Goal: Task Accomplishment & Management: Manage account settings

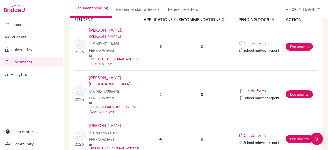
scroll to position [269, 0]
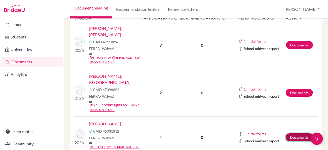
click at [294, 133] on link "Documents" at bounding box center [299, 137] width 27 height 8
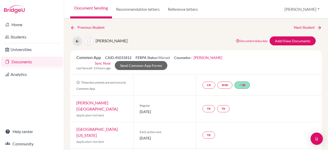
click at [17, 64] on link "Documents" at bounding box center [32, 62] width 62 height 10
